Goal: Information Seeking & Learning: Check status

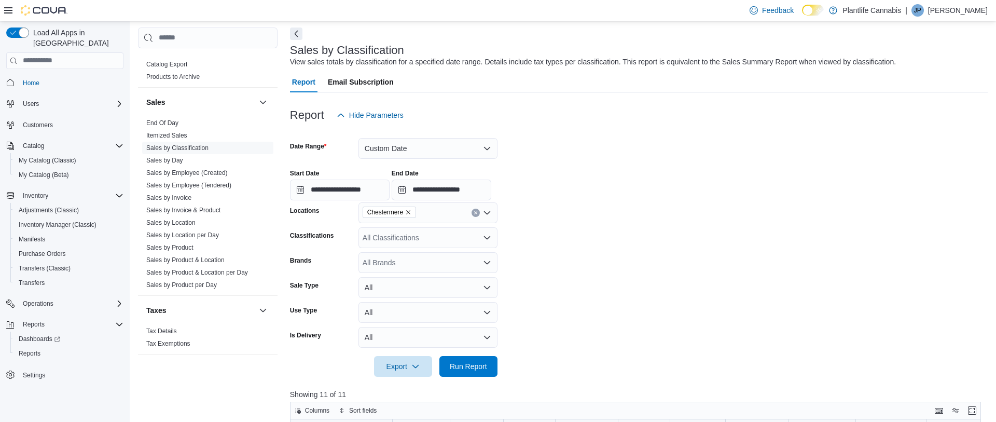
scroll to position [46, 0]
click at [455, 159] on div "**********" at bounding box center [639, 178] width 698 height 39
click at [455, 152] on button "Custom Date" at bounding box center [428, 146] width 139 height 21
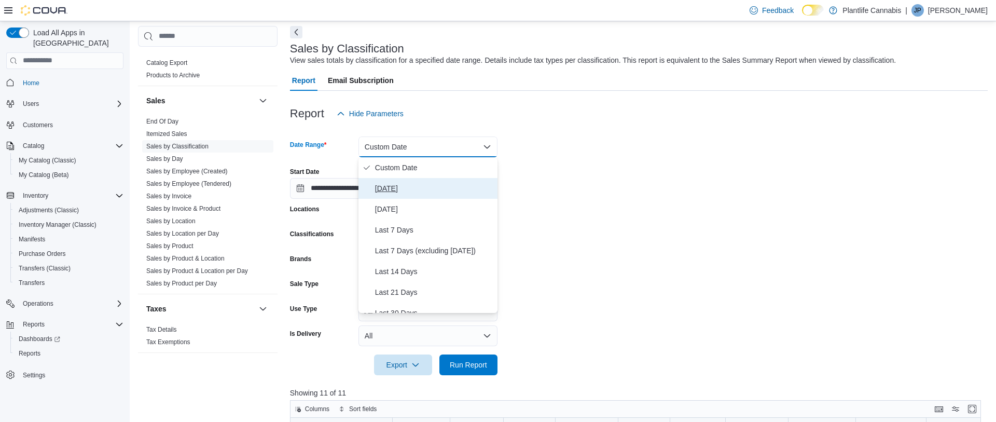
click at [391, 190] on span "[DATE]" at bounding box center [434, 188] width 118 height 12
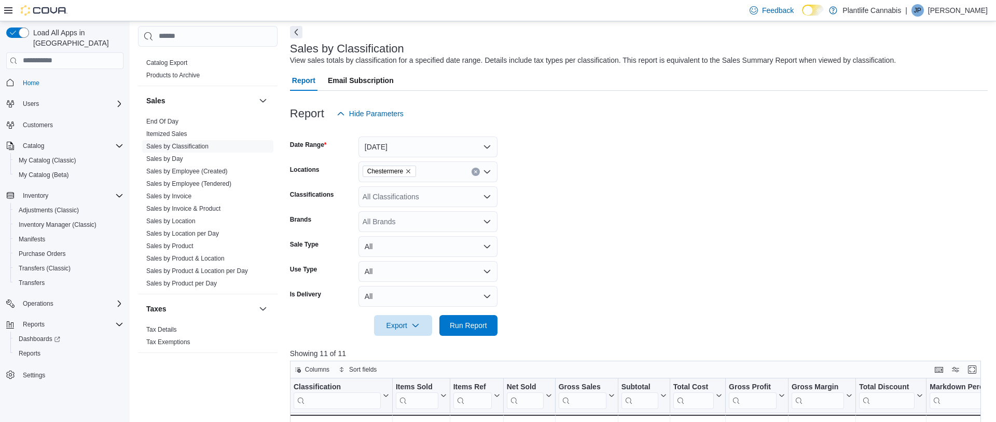
click at [722, 260] on form "Date Range Today Locations Chestermere Classifications All Classifications Bran…" at bounding box center [639, 230] width 698 height 212
click at [204, 182] on link "Sales by Employee (Tendered)" at bounding box center [188, 183] width 85 height 7
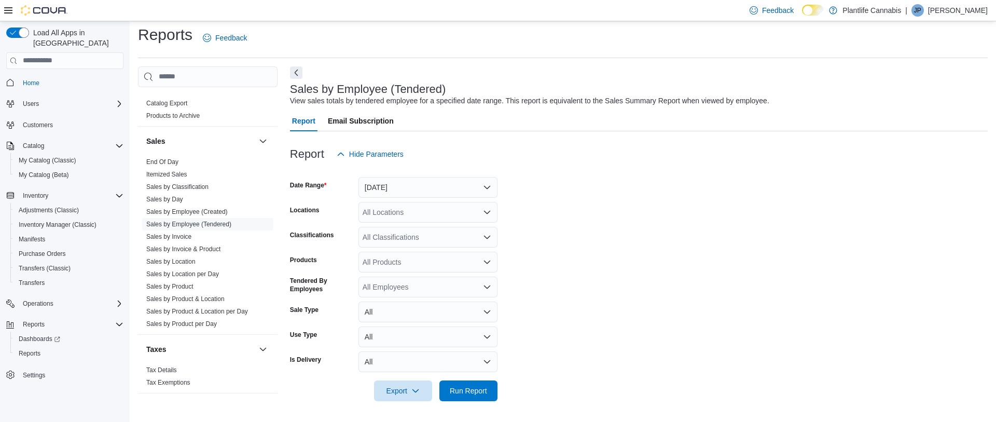
scroll to position [5, 0]
click at [445, 185] on button "[DATE]" at bounding box center [428, 187] width 139 height 21
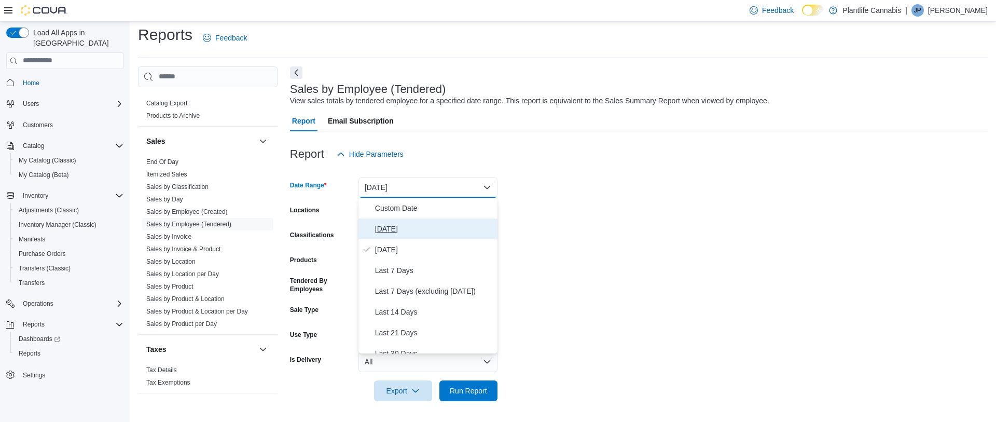
click at [390, 230] on span "[DATE]" at bounding box center [434, 229] width 118 height 12
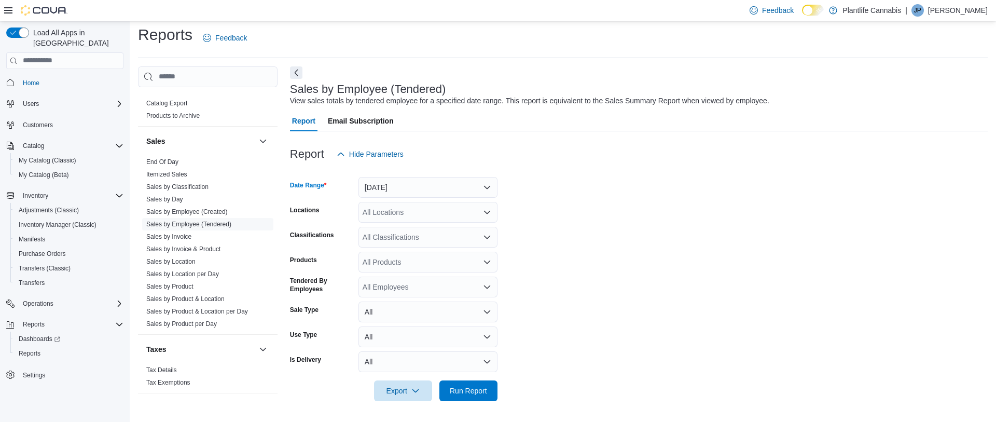
click at [404, 209] on div "All Locations" at bounding box center [428, 212] width 139 height 21
type input "***"
click at [408, 242] on span "Chestermere" at bounding box center [407, 245] width 42 height 10
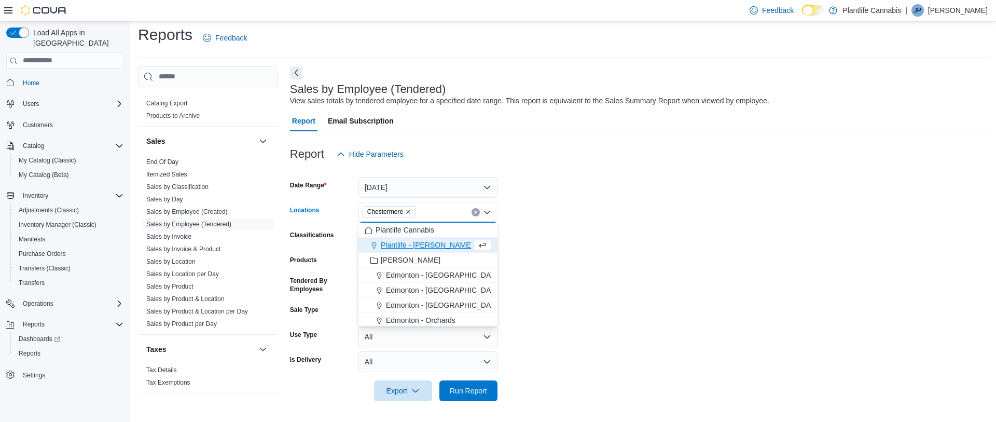
drag, startPoint x: 522, startPoint y: 263, endPoint x: 542, endPoint y: 325, distance: 66.0
click at [523, 264] on form "Date Range Today Locations Chestermere Combo box. Selected. Chestermere. Press …" at bounding box center [639, 282] width 698 height 237
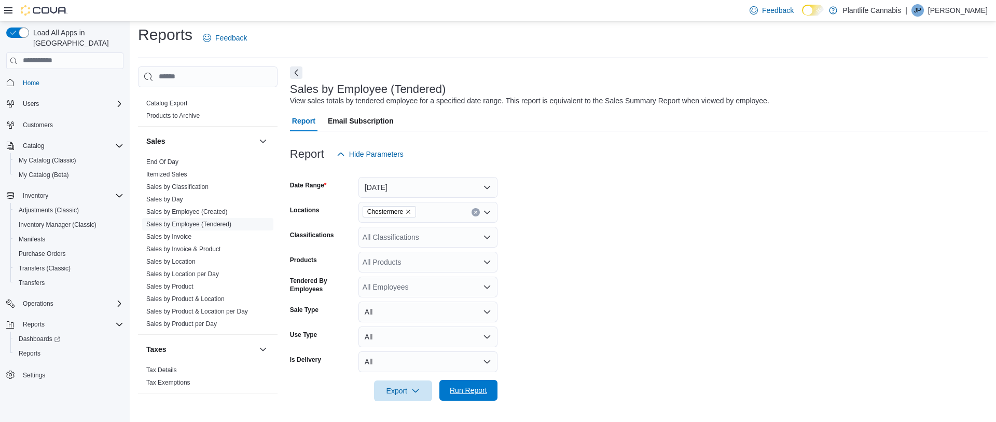
click at [480, 385] on span "Run Report" at bounding box center [469, 390] width 46 height 21
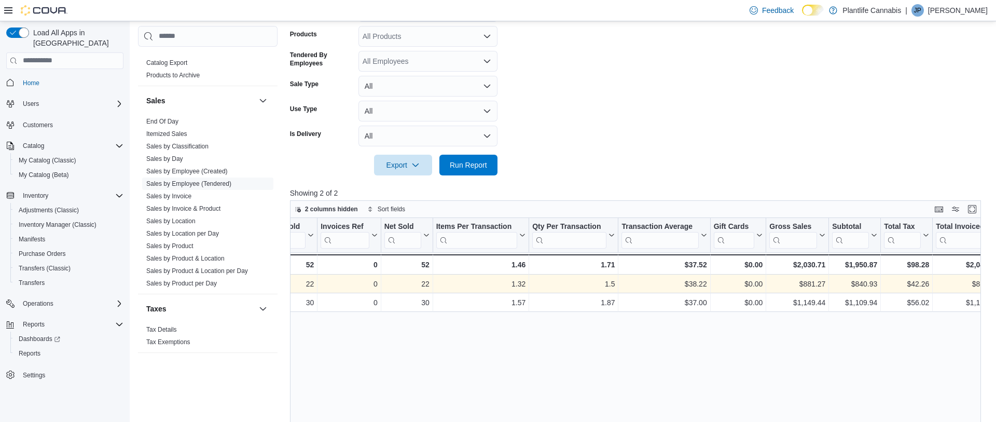
scroll to position [0, 147]
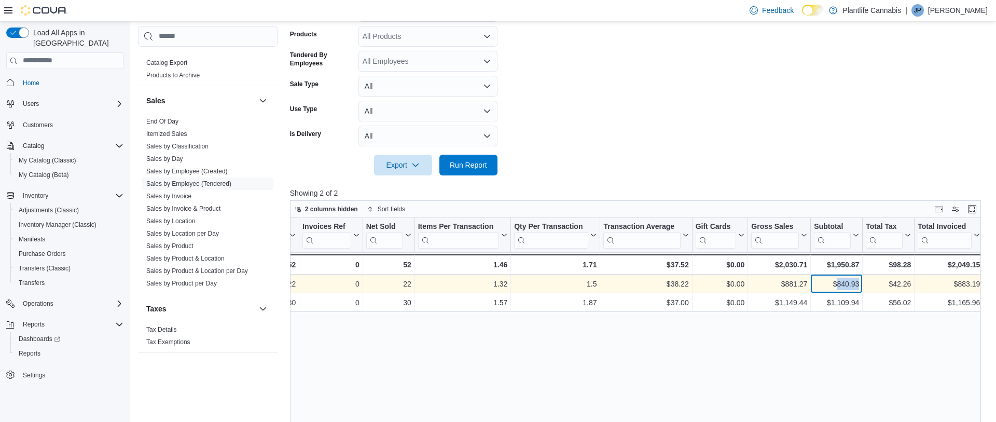
drag, startPoint x: 859, startPoint y: 285, endPoint x: 836, endPoint y: 284, distance: 23.4
click at [835, 284] on div "$840.93 - Subtotal, column 10, row 1" at bounding box center [837, 283] width 52 height 19
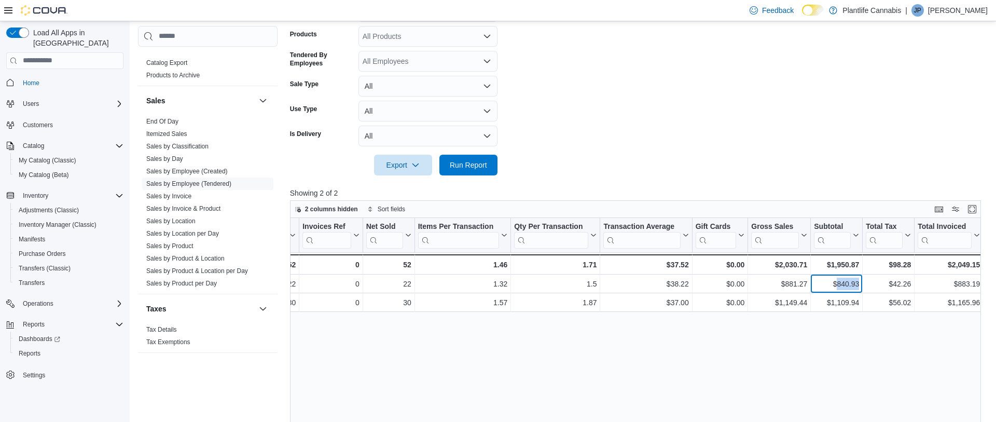
copy div "840.93"
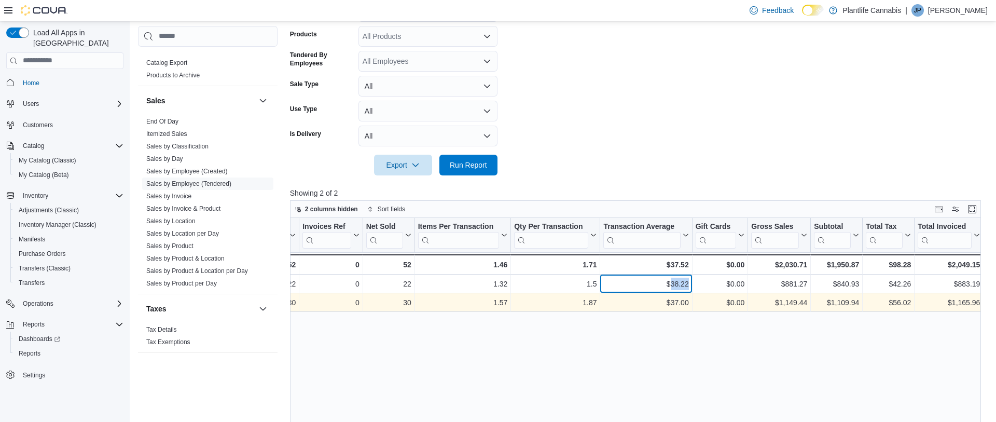
drag, startPoint x: 690, startPoint y: 286, endPoint x: 677, endPoint y: 293, distance: 13.9
click at [670, 284] on div "$38.22 - Transaction Average, column 7, row 1" at bounding box center [646, 283] width 92 height 19
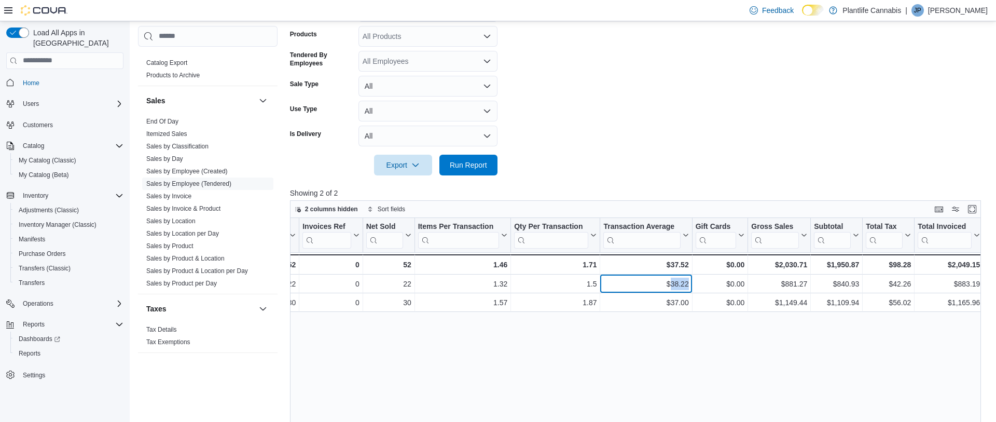
copy div "38.22"
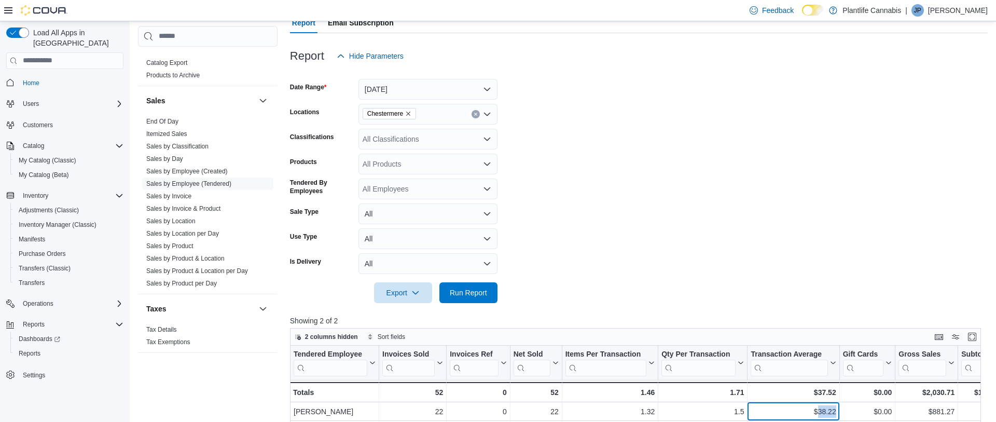
scroll to position [99, 0]
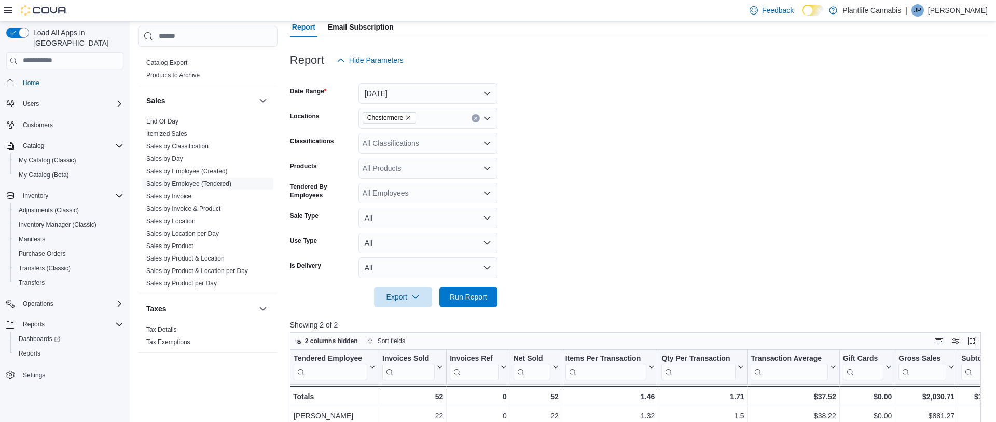
click at [394, 138] on div "All Classifications" at bounding box center [428, 143] width 139 height 21
type input "**"
click at [396, 158] on span "Accessory Group" at bounding box center [409, 161] width 56 height 10
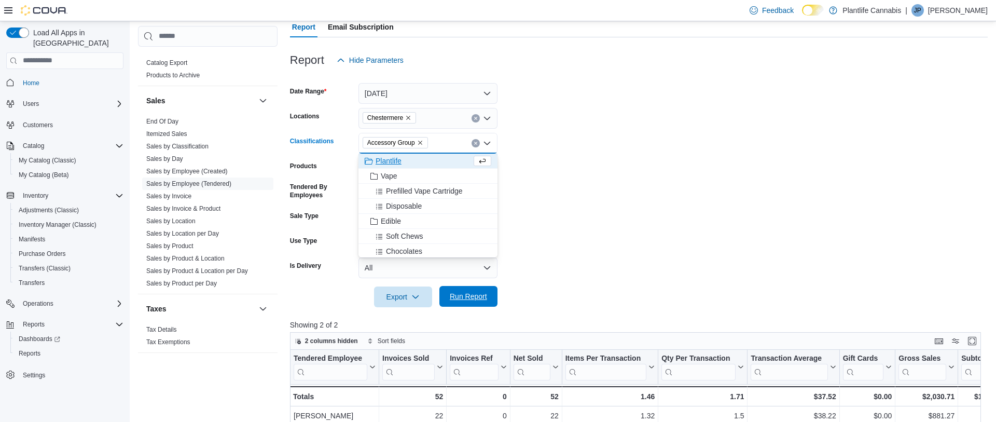
drag, startPoint x: 464, startPoint y: 299, endPoint x: 478, endPoint y: 298, distance: 13.6
click at [464, 299] on span "Run Report" at bounding box center [468, 296] width 37 height 10
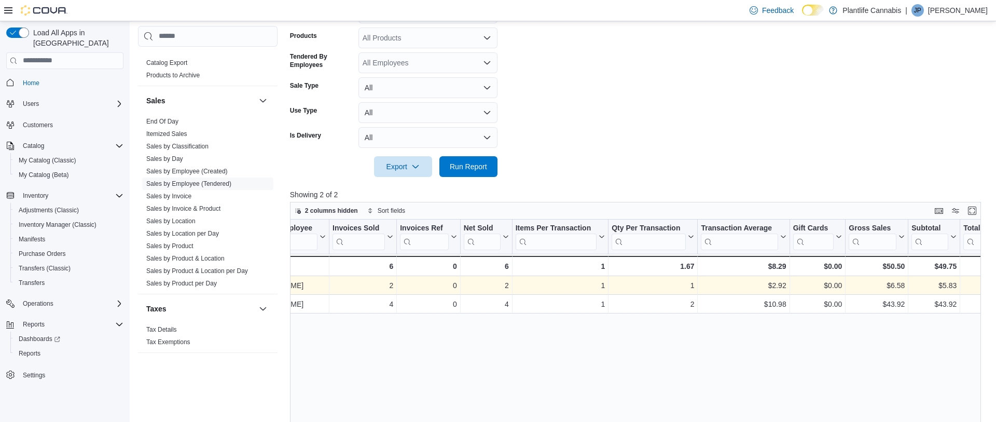
scroll to position [0, 51]
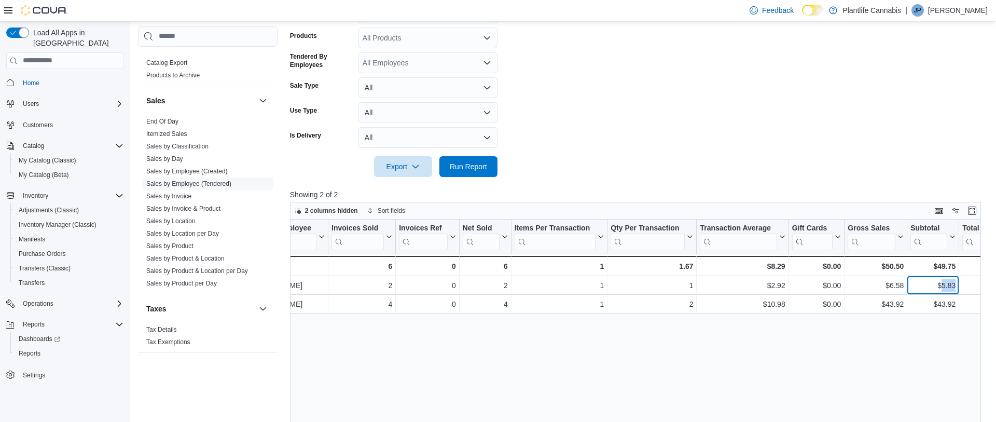
drag, startPoint x: 956, startPoint y: 286, endPoint x: 952, endPoint y: 315, distance: 29.4
click at [941, 285] on div "$5.83 - Subtotal, column 10, row 1" at bounding box center [934, 285] width 52 height 19
copy div "5.83"
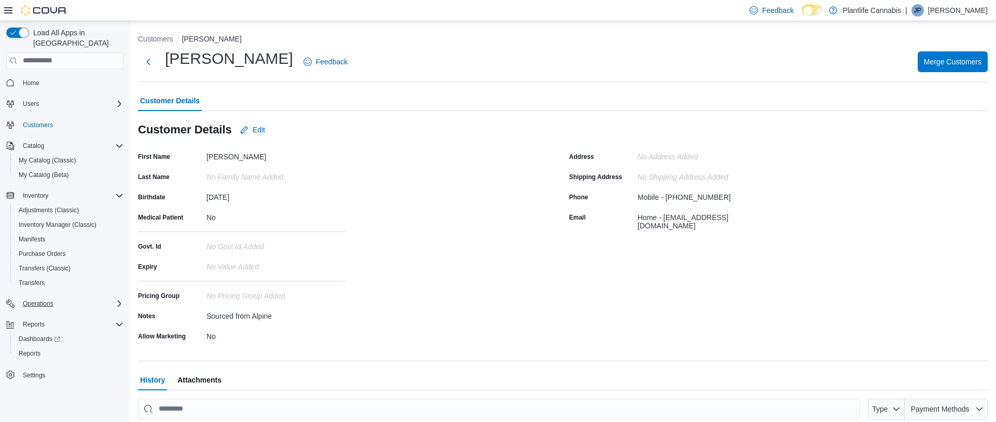
scroll to position [227, 0]
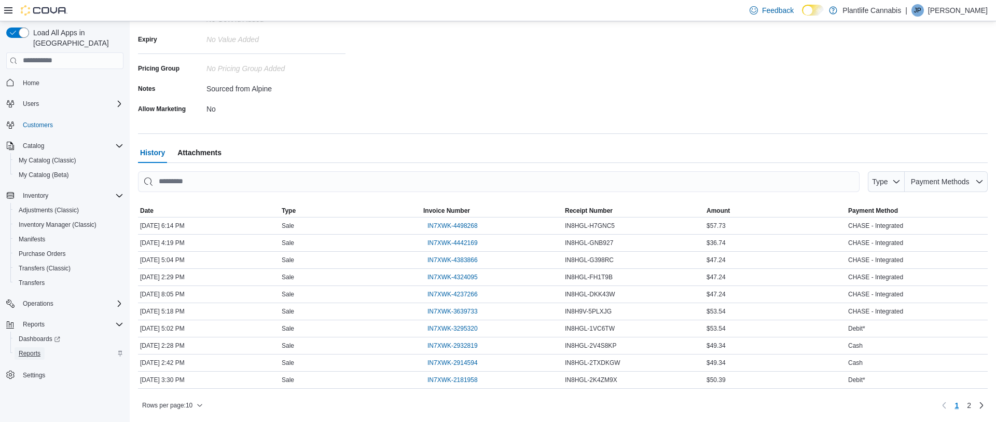
click at [36, 349] on span "Reports" at bounding box center [30, 353] width 22 height 8
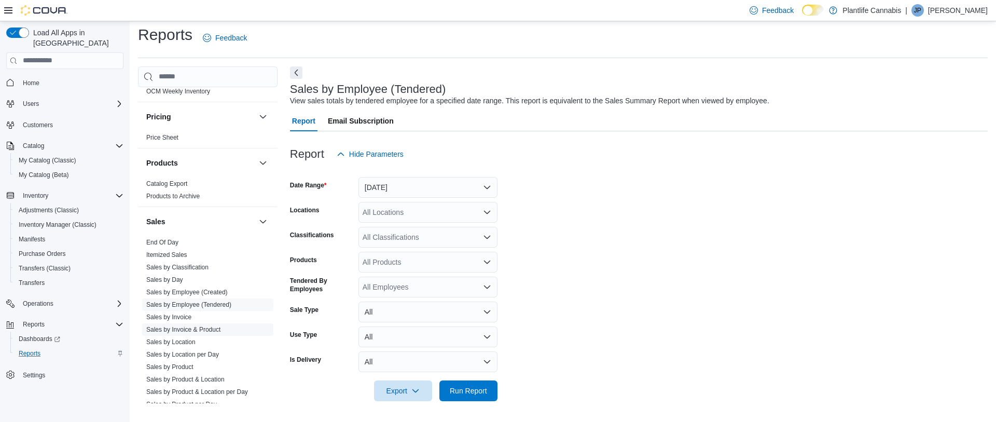
scroll to position [567, 0]
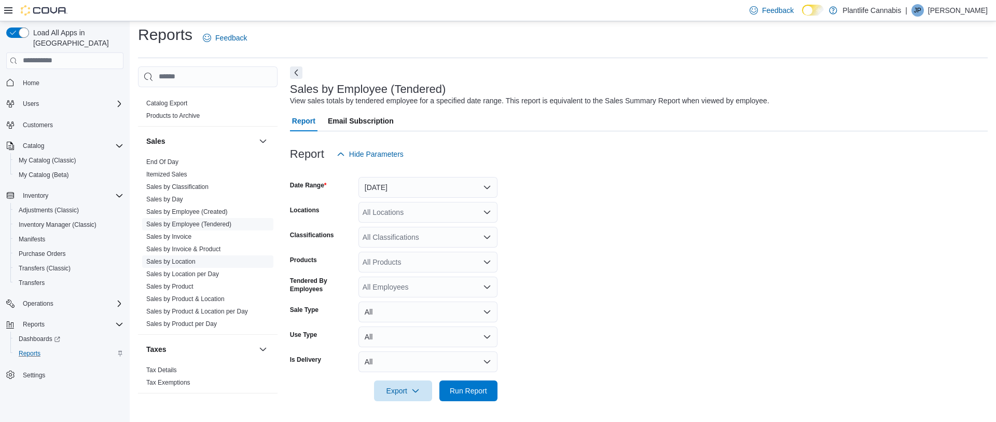
click at [184, 264] on link "Sales by Location" at bounding box center [170, 261] width 49 height 7
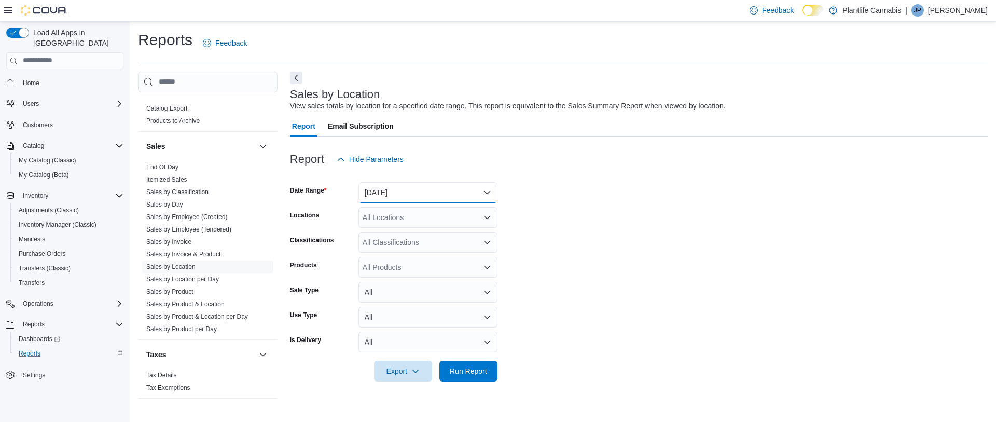
click at [446, 188] on button "[DATE]" at bounding box center [428, 192] width 139 height 21
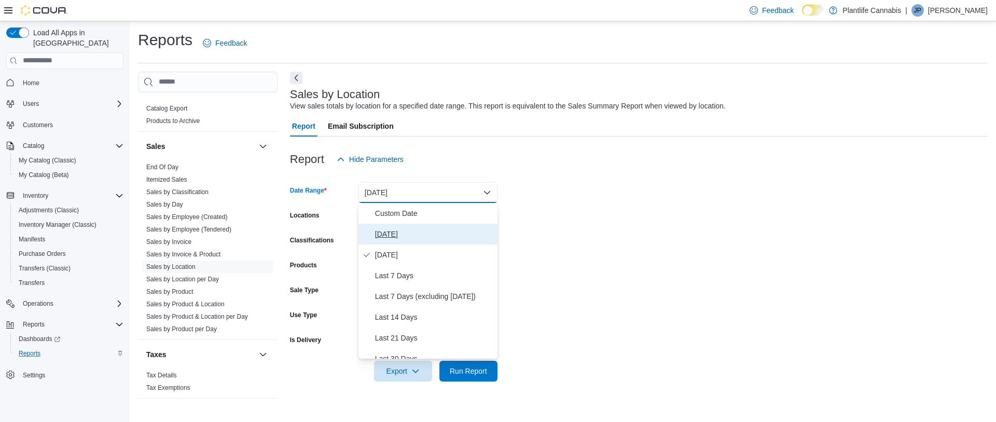
click at [387, 229] on span "[DATE]" at bounding box center [434, 234] width 118 height 12
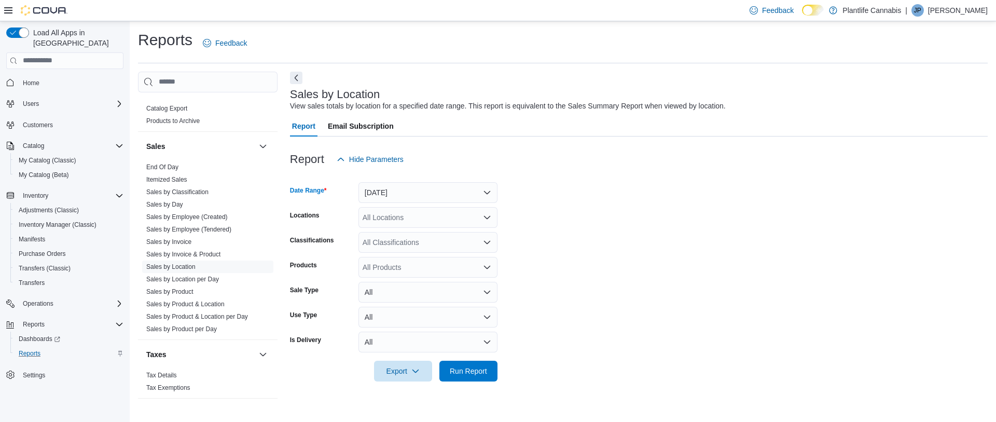
click at [391, 217] on div "All Locations" at bounding box center [428, 217] width 139 height 21
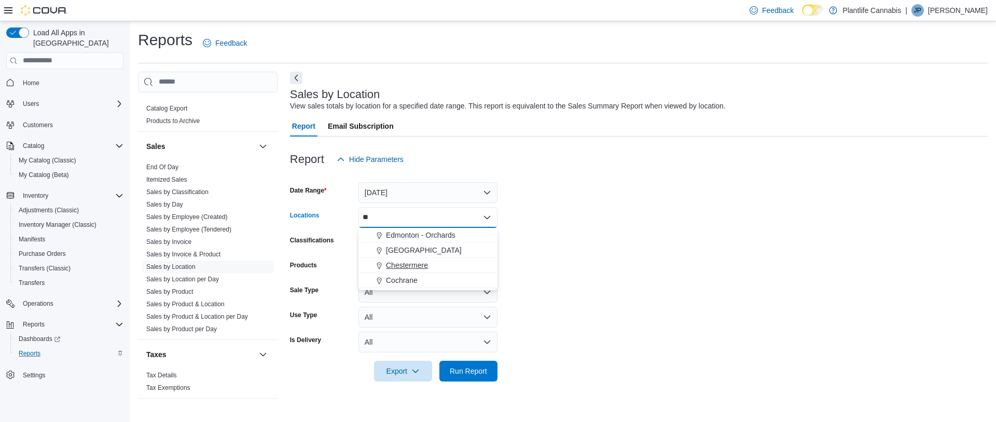
type input "**"
click at [407, 264] on span "Chestermere" at bounding box center [407, 265] width 42 height 10
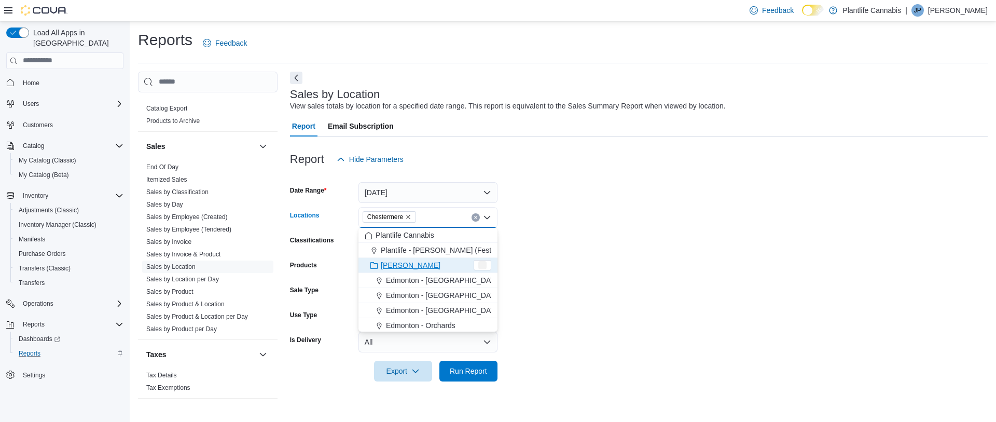
drag, startPoint x: 578, startPoint y: 272, endPoint x: 543, endPoint y: 353, distance: 87.8
click at [580, 274] on form "Date Range [DATE] Locations [GEOGRAPHIC_DATA] Combo box. Selected. [GEOGRAPHIC_…" at bounding box center [639, 276] width 698 height 212
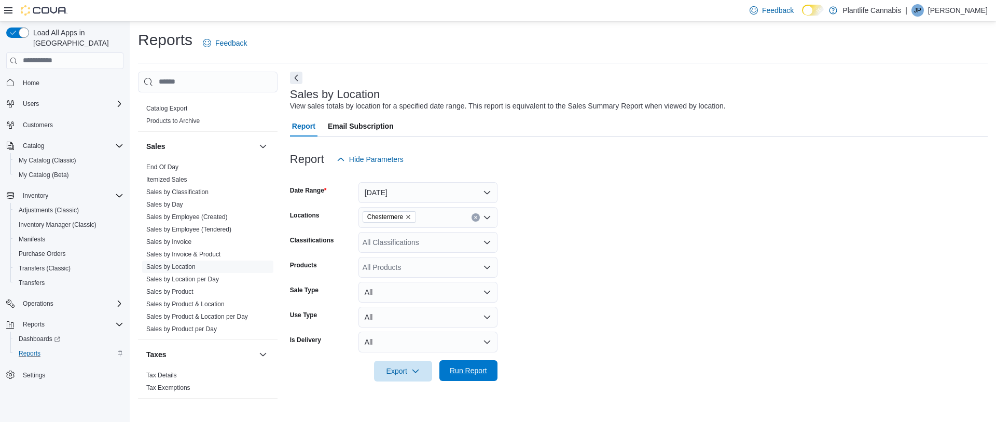
drag, startPoint x: 463, startPoint y: 374, endPoint x: 477, endPoint y: 371, distance: 14.2
click at [463, 374] on span "Run Report" at bounding box center [468, 370] width 37 height 10
